Goal: Information Seeking & Learning: Compare options

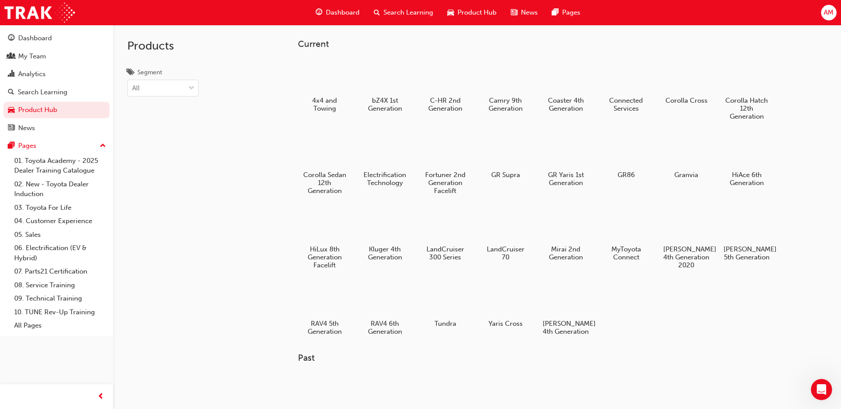
click at [386, 86] on div at bounding box center [385, 76] width 47 height 33
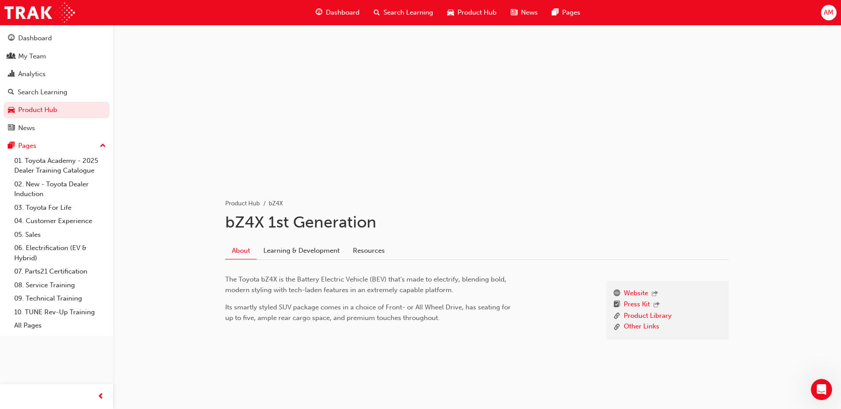
scroll to position [27, 0]
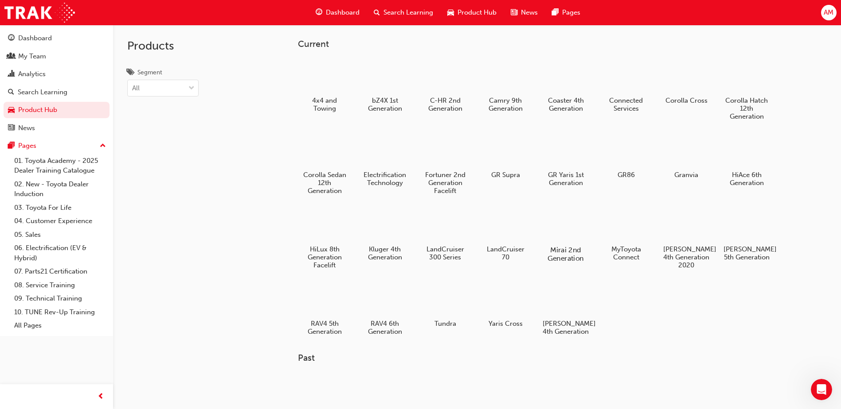
click at [571, 229] on div at bounding box center [565, 224] width 49 height 35
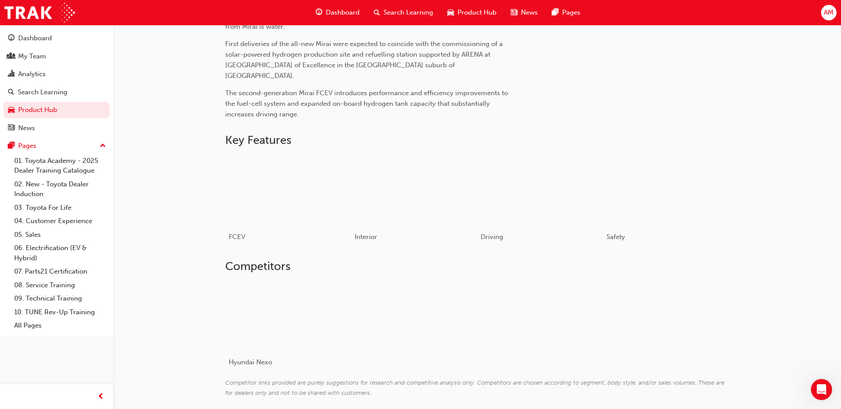
scroll to position [411, 0]
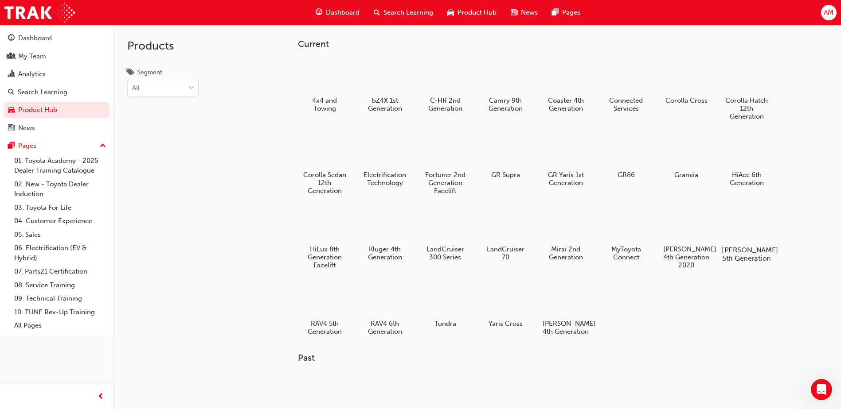
click at [765, 230] on div at bounding box center [746, 224] width 49 height 35
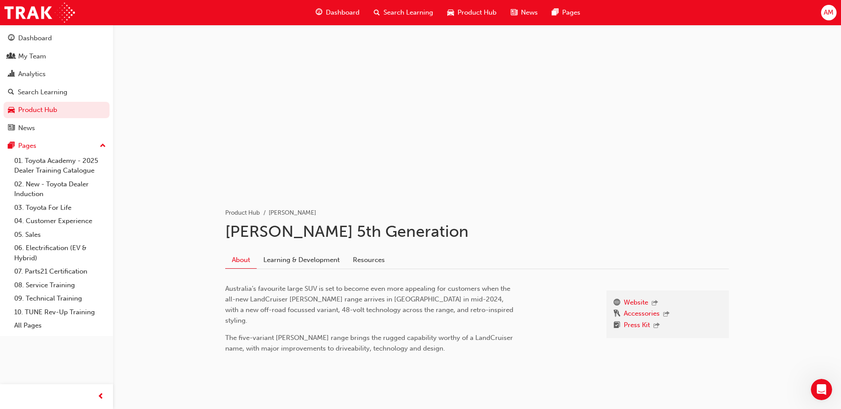
scroll to position [16, 0]
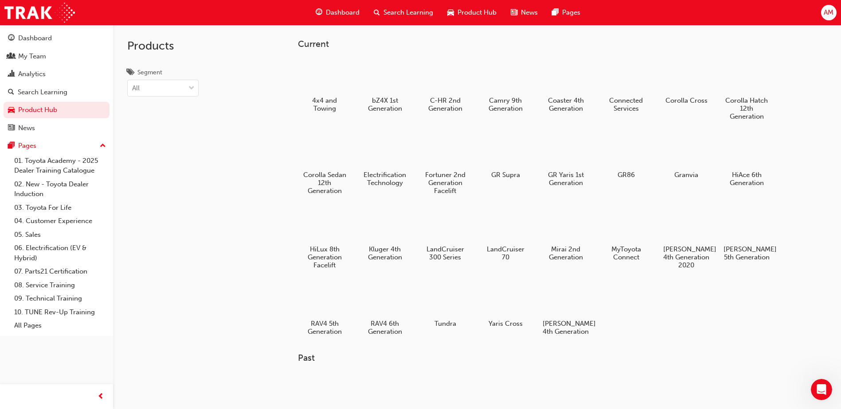
click at [679, 226] on div at bounding box center [686, 225] width 47 height 33
click at [448, 231] on div at bounding box center [445, 224] width 49 height 35
click at [335, 226] on div at bounding box center [324, 224] width 49 height 35
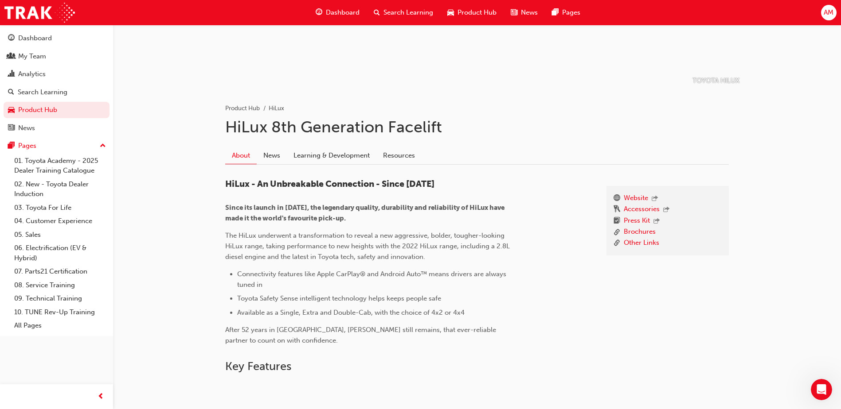
scroll to position [133, 0]
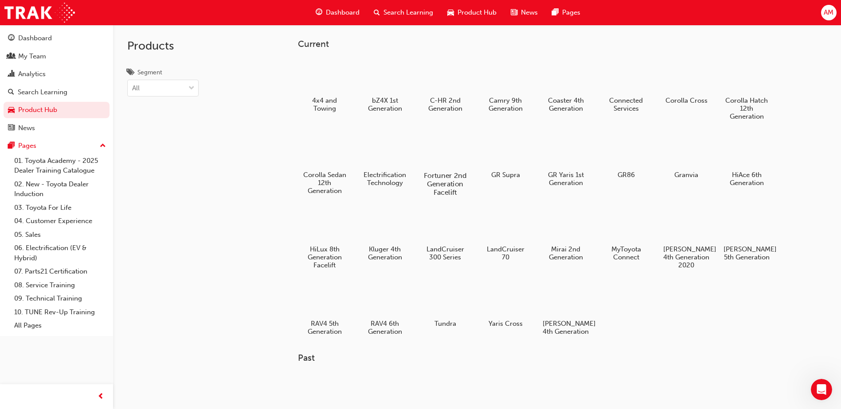
click at [459, 154] on div at bounding box center [445, 150] width 49 height 35
click at [678, 234] on div at bounding box center [686, 224] width 49 height 35
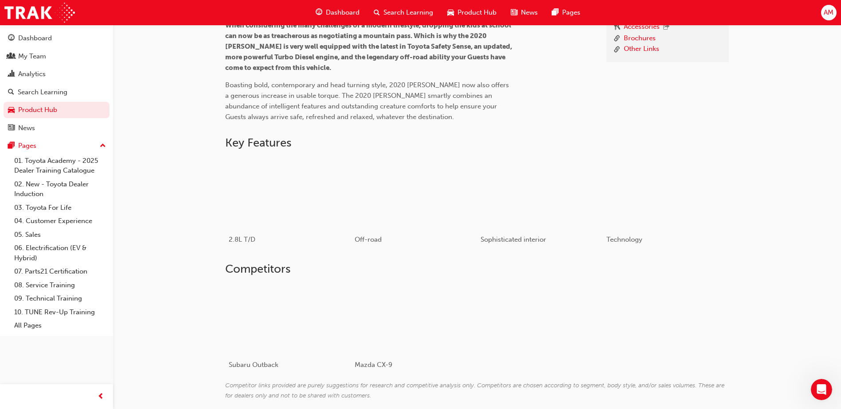
scroll to position [338, 0]
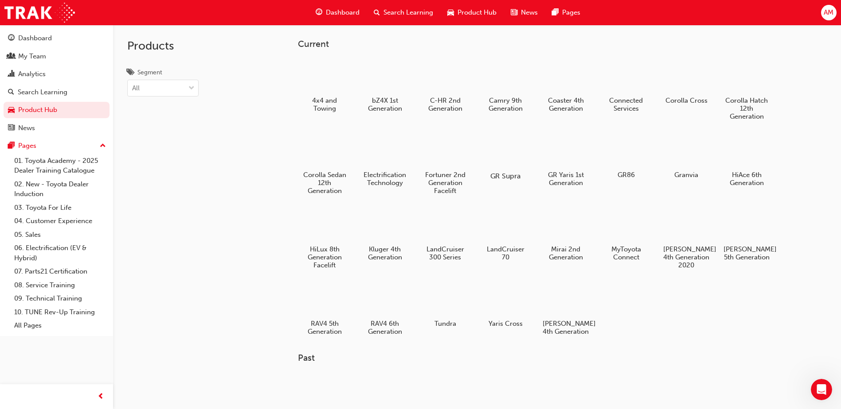
click at [505, 151] on div at bounding box center [505, 150] width 49 height 35
click at [576, 151] on div at bounding box center [565, 150] width 49 height 35
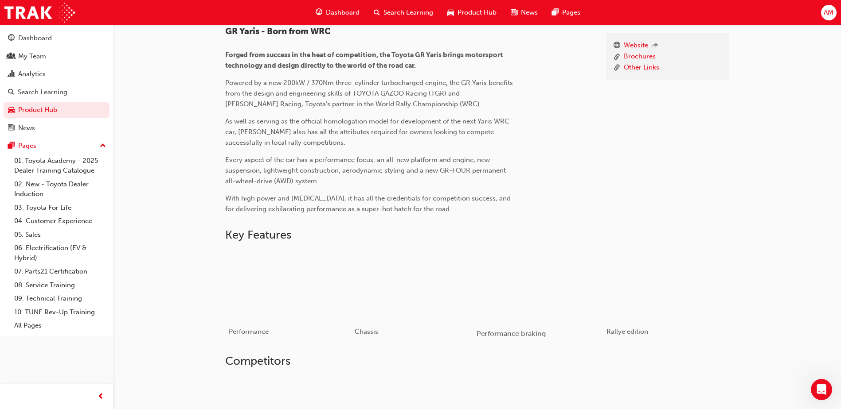
scroll to position [401, 0]
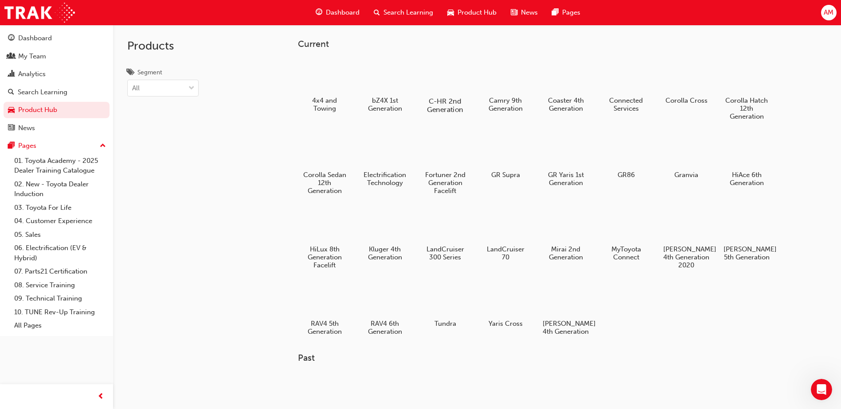
click at [454, 79] on div at bounding box center [445, 75] width 49 height 35
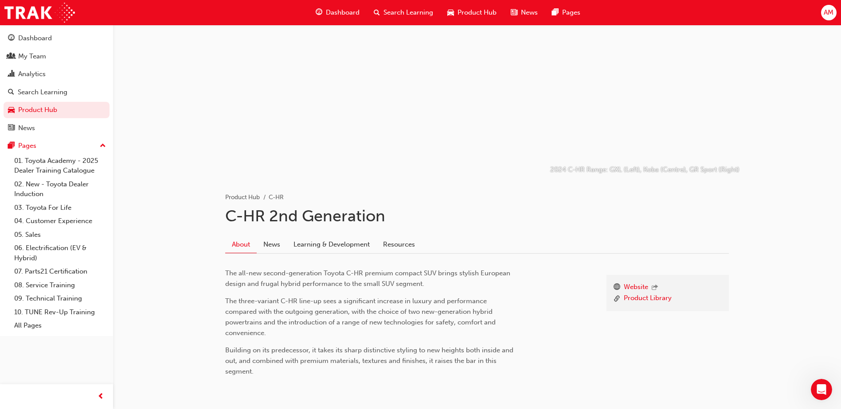
scroll to position [63, 0]
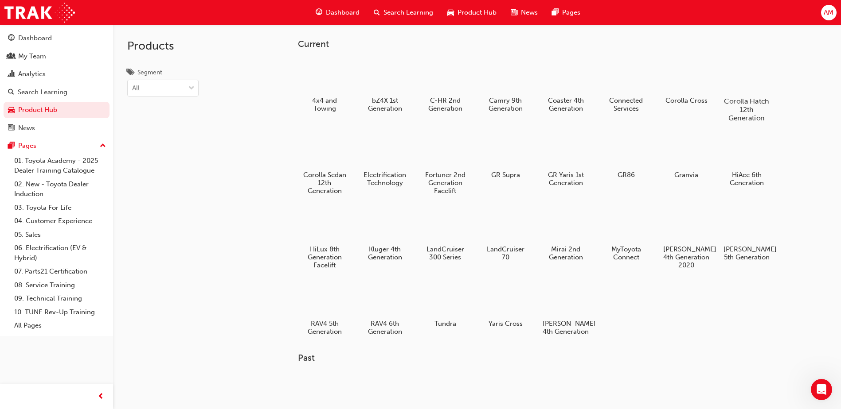
click at [761, 83] on div at bounding box center [746, 75] width 49 height 35
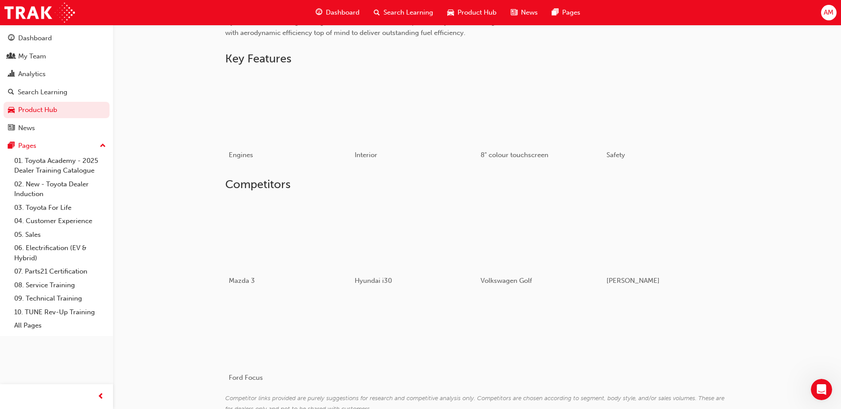
scroll to position [576, 0]
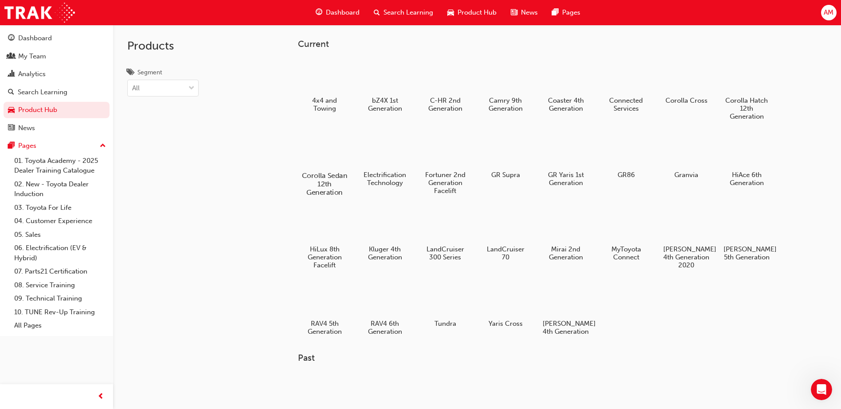
click at [335, 153] on div at bounding box center [324, 150] width 49 height 35
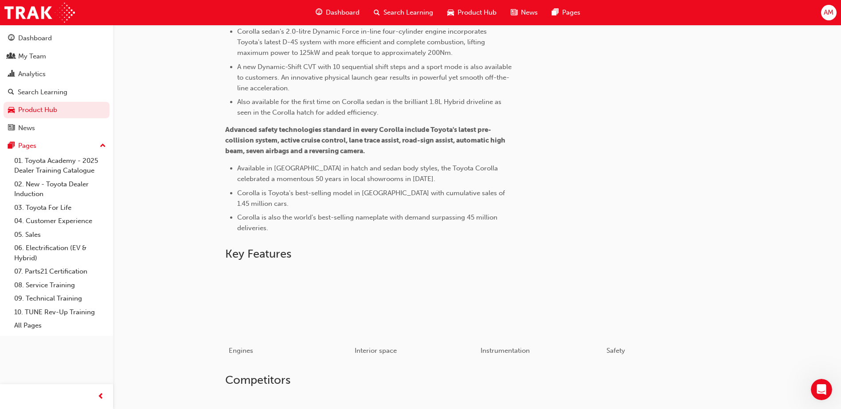
scroll to position [665, 0]
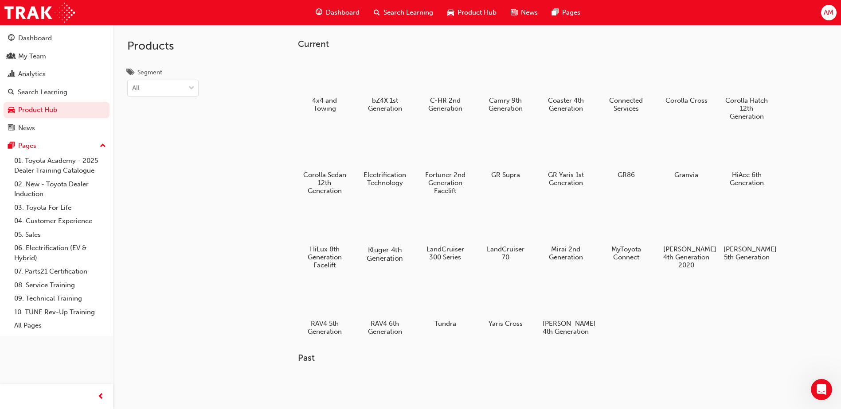
click at [373, 229] on div at bounding box center [384, 224] width 49 height 35
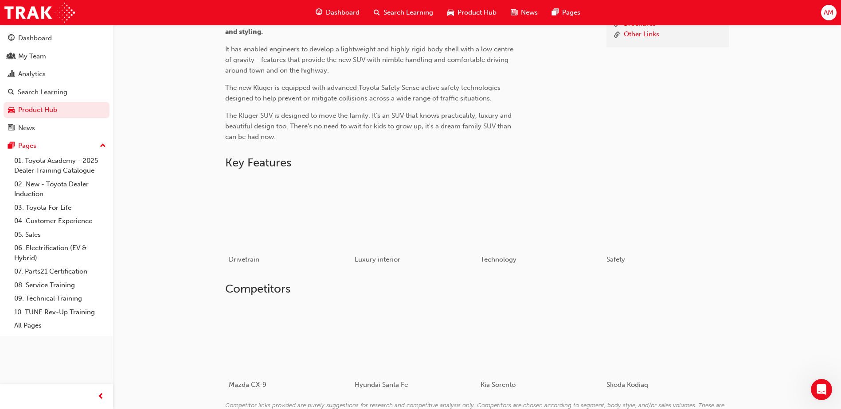
scroll to position [373, 0]
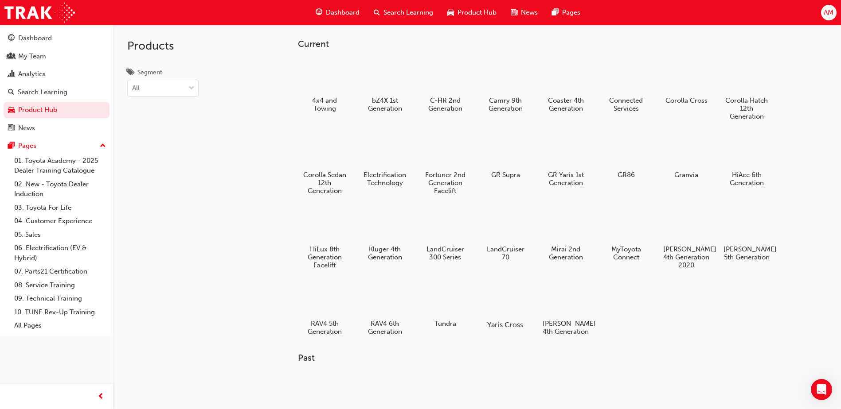
click at [508, 310] on div at bounding box center [505, 299] width 49 height 35
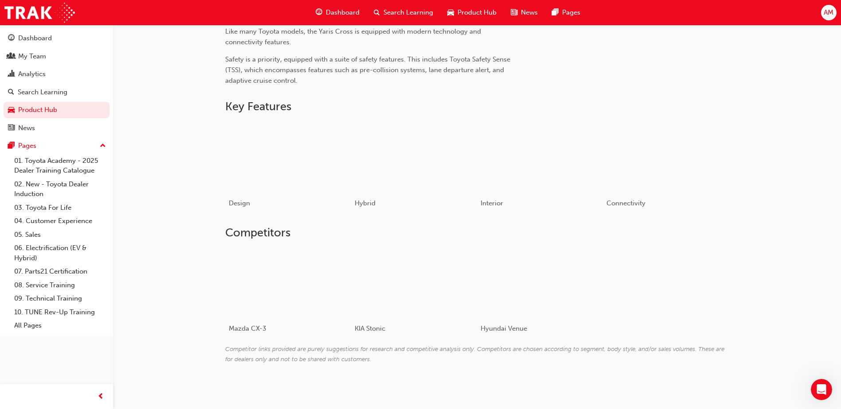
scroll to position [373, 0]
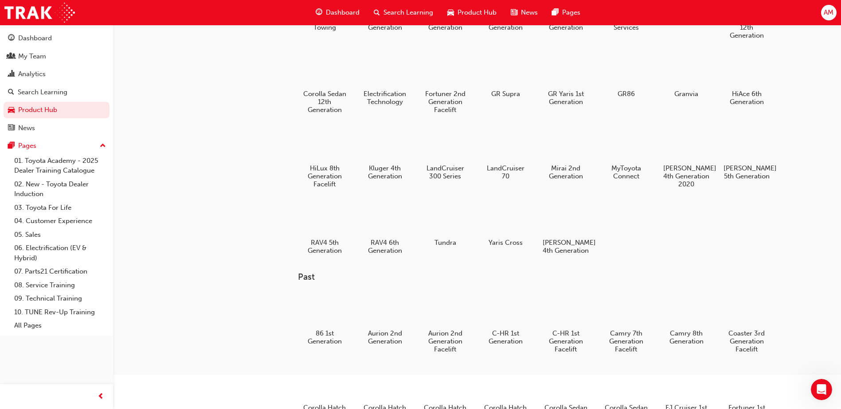
scroll to position [222, 0]
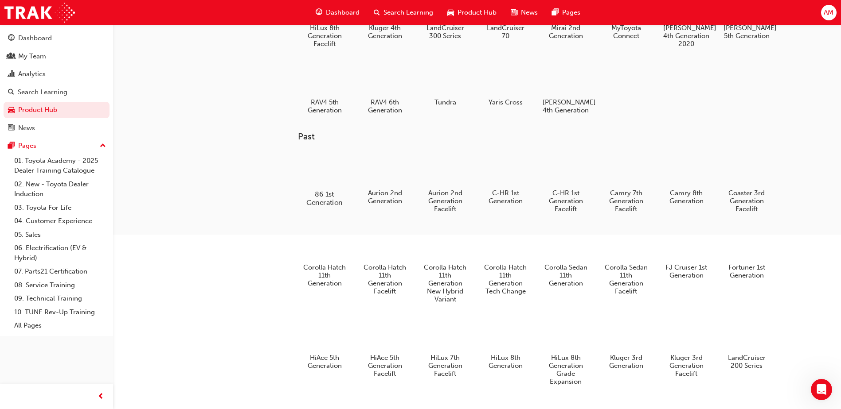
click at [315, 164] on div at bounding box center [324, 168] width 49 height 35
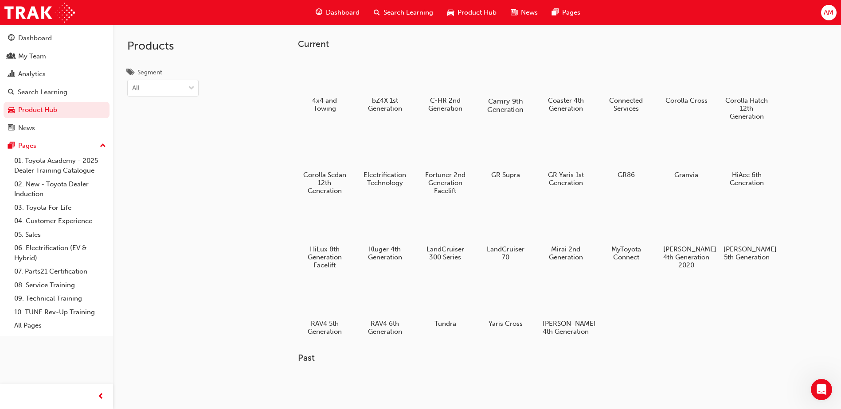
click at [504, 74] on div at bounding box center [505, 75] width 49 height 35
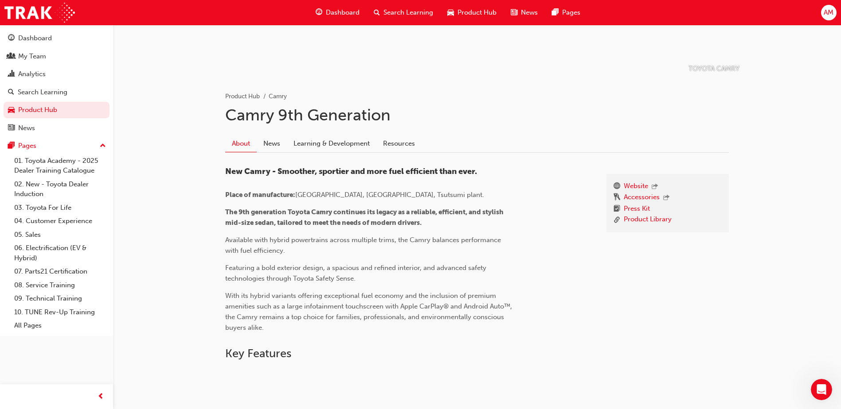
scroll to position [122, 0]
